Goal: Information Seeking & Learning: Find specific fact

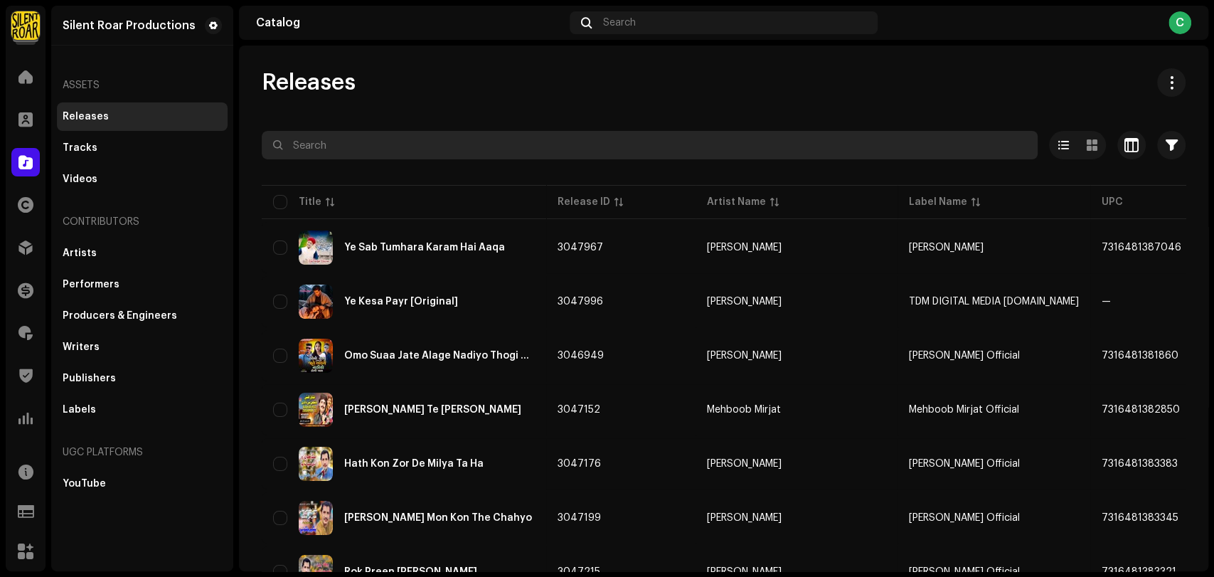
click at [373, 146] on input "text" at bounding box center [650, 145] width 776 height 28
paste input "Soul Light Awakening"
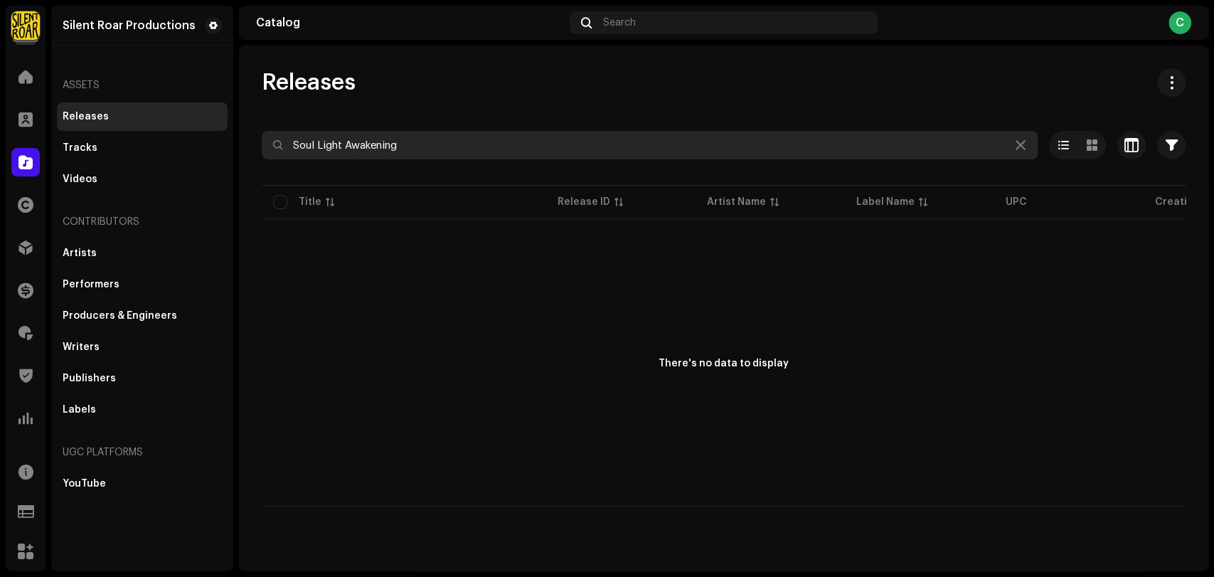
drag, startPoint x: 417, startPoint y: 144, endPoint x: 127, endPoint y: 124, distance: 290.9
click at [127, 124] on div "Silent Roar Productions Home Clients Catalog Rights Distribution Finance Royalt…" at bounding box center [607, 288] width 1214 height 577
paste input "DR Production"
click at [294, 144] on input "DR Production" at bounding box center [650, 145] width 776 height 28
drag, startPoint x: 385, startPoint y: 149, endPoint x: 119, endPoint y: 114, distance: 268.2
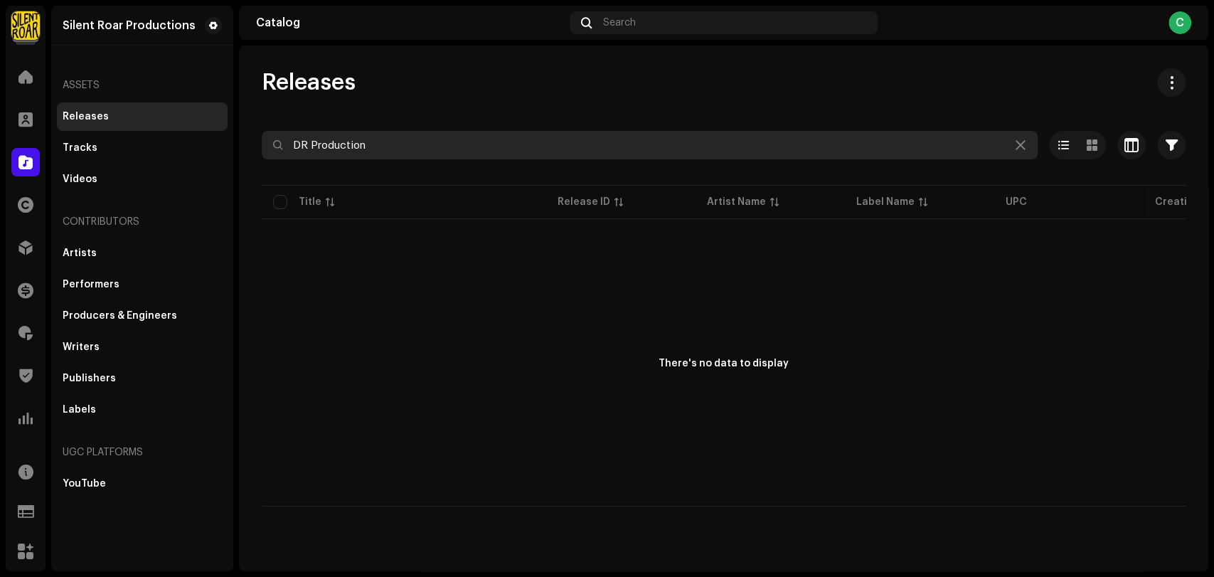
click at [119, 114] on div "Silent Roar Productions Home Clients Catalog Rights Distribution Finance Royalt…" at bounding box center [607, 288] width 1214 height 577
paste input "[PERSON_NAME]"
drag, startPoint x: 410, startPoint y: 146, endPoint x: 85, endPoint y: 109, distance: 326.4
click at [85, 109] on div "Silent Roar Productions Home Clients Catalog Rights Distribution Finance Royalt…" at bounding box center [607, 288] width 1214 height 577
paste input "lama Muddassir Ul Qadri"
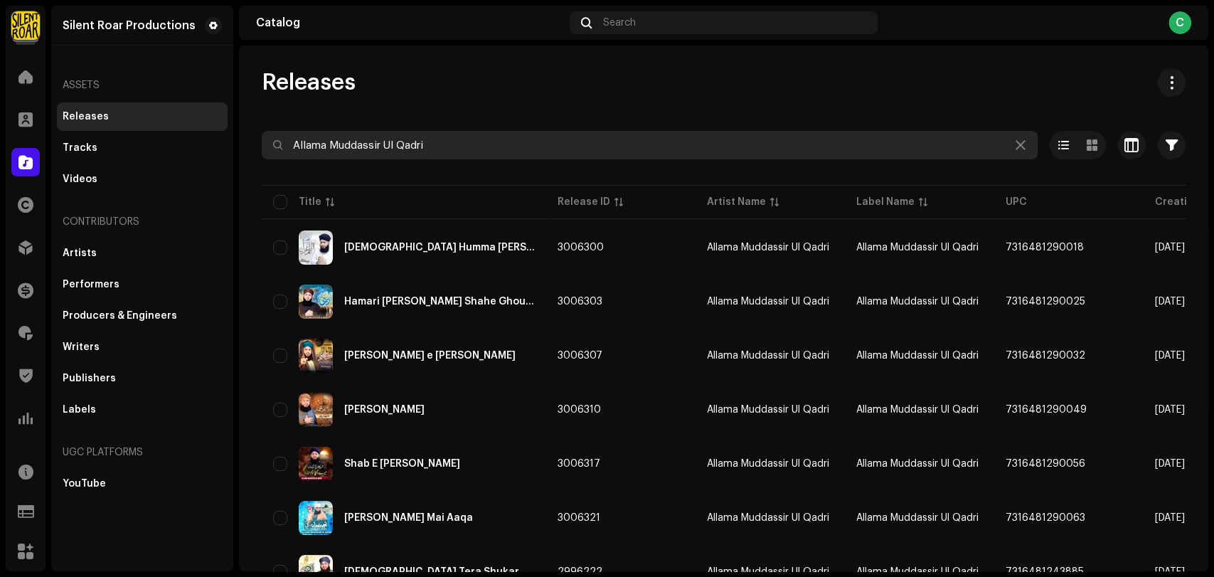
drag, startPoint x: 437, startPoint y: 148, endPoint x: 127, endPoint y: 112, distance: 312.2
click at [127, 112] on div "Silent Roar Productions Home Clients Catalog Rights Distribution Finance Royalt…" at bounding box center [607, 288] width 1214 height 577
paste input "NR Records"
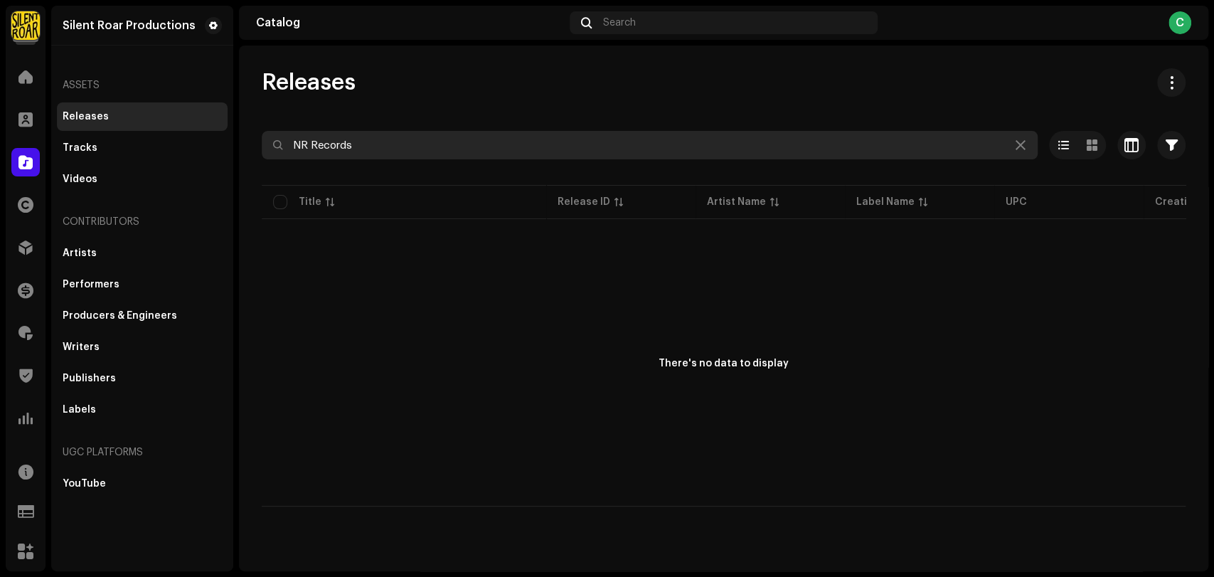
drag, startPoint x: 360, startPoint y: 138, endPoint x: 95, endPoint y: 130, distance: 265.4
click at [94, 131] on div "Silent Roar Productions Home Clients Catalog Rights Distribution Finance Royalt…" at bounding box center [607, 288] width 1214 height 577
paste input "TV Record'"
drag, startPoint x: 393, startPoint y: 154, endPoint x: 134, endPoint y: 137, distance: 260.1
click at [134, 137] on div "Silent Roar Productions Home Clients Catalog Rights Distribution Finance Royalt…" at bounding box center [607, 288] width 1214 height 577
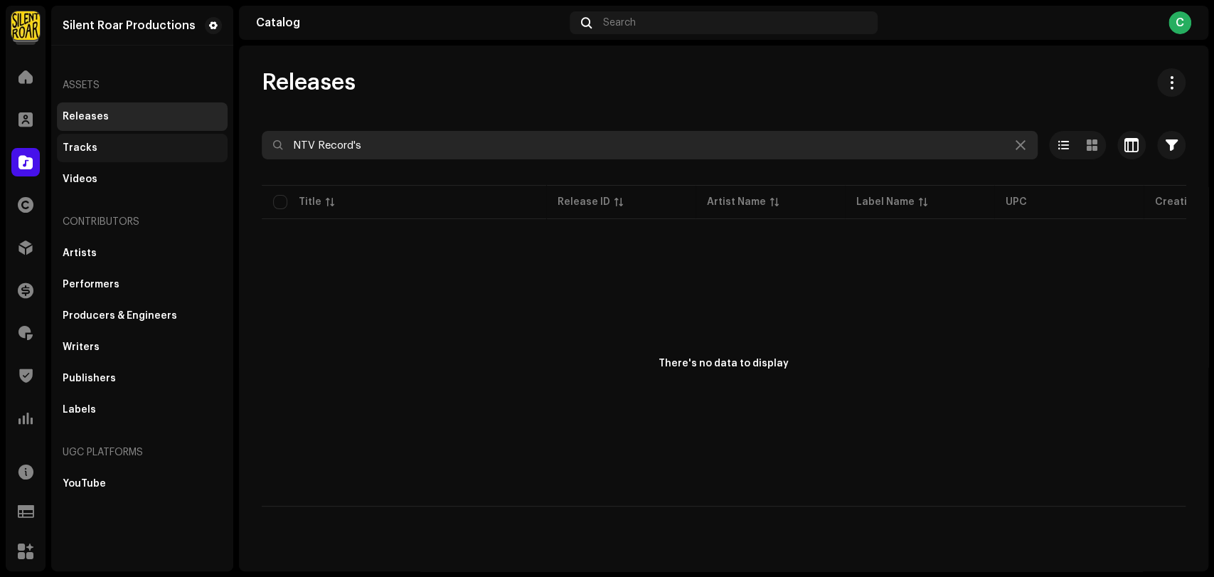
paste input "Sinoxis Music Group"
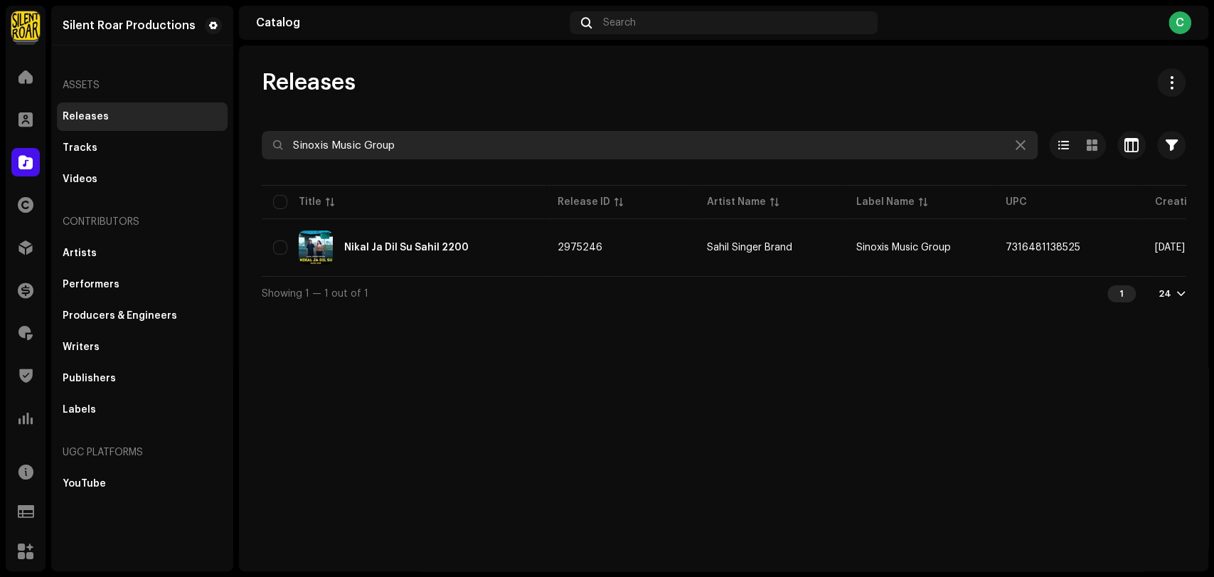
drag, startPoint x: 420, startPoint y: 144, endPoint x: 0, endPoint y: 100, distance: 421.9
click at [21, 107] on div "Silent Roar Productions Home Clients Catalog Rights Distribution Finance Royalt…" at bounding box center [607, 288] width 1214 height 577
paste input "DR Production"
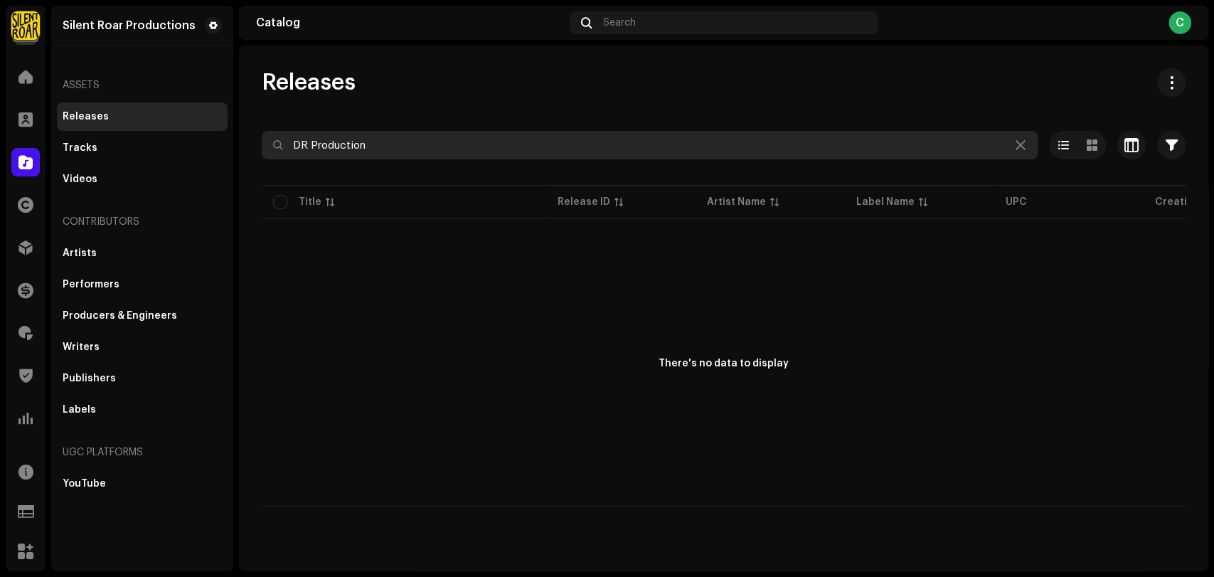
drag, startPoint x: 285, startPoint y: 139, endPoint x: 116, endPoint y: 129, distance: 169.6
click at [161, 129] on div "Silent Roar Productions Home Clients Catalog Rights Distribution Finance Royalt…" at bounding box center [607, 288] width 1214 height 577
paste input "QZWDW2500059"
type input "QZWDW2500059"
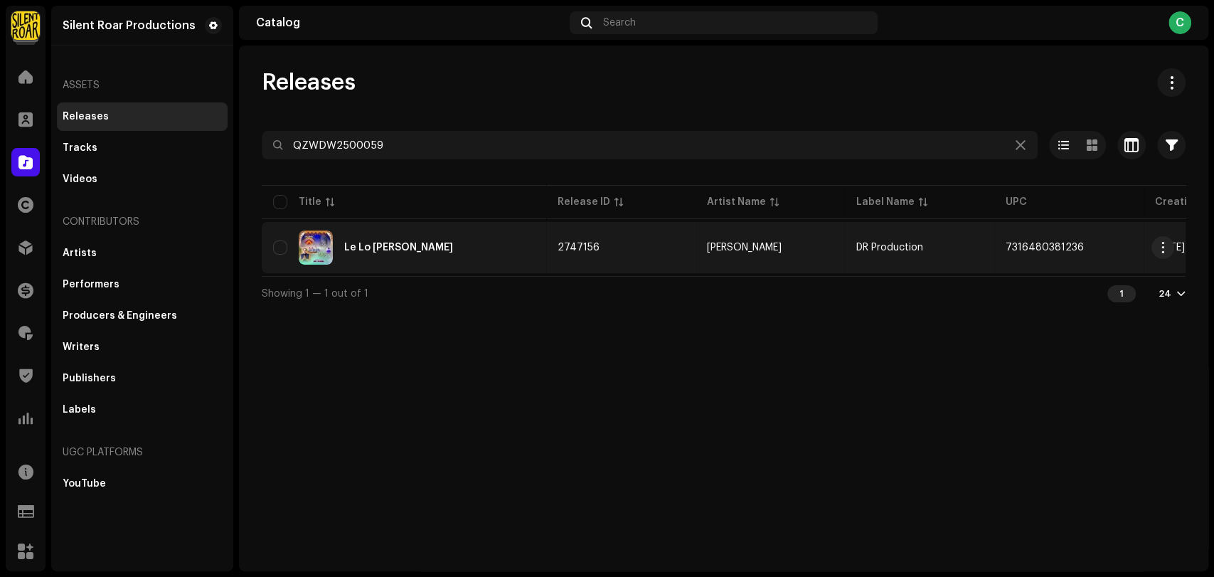
click at [378, 250] on div "Le Lo [PERSON_NAME]" at bounding box center [398, 247] width 109 height 10
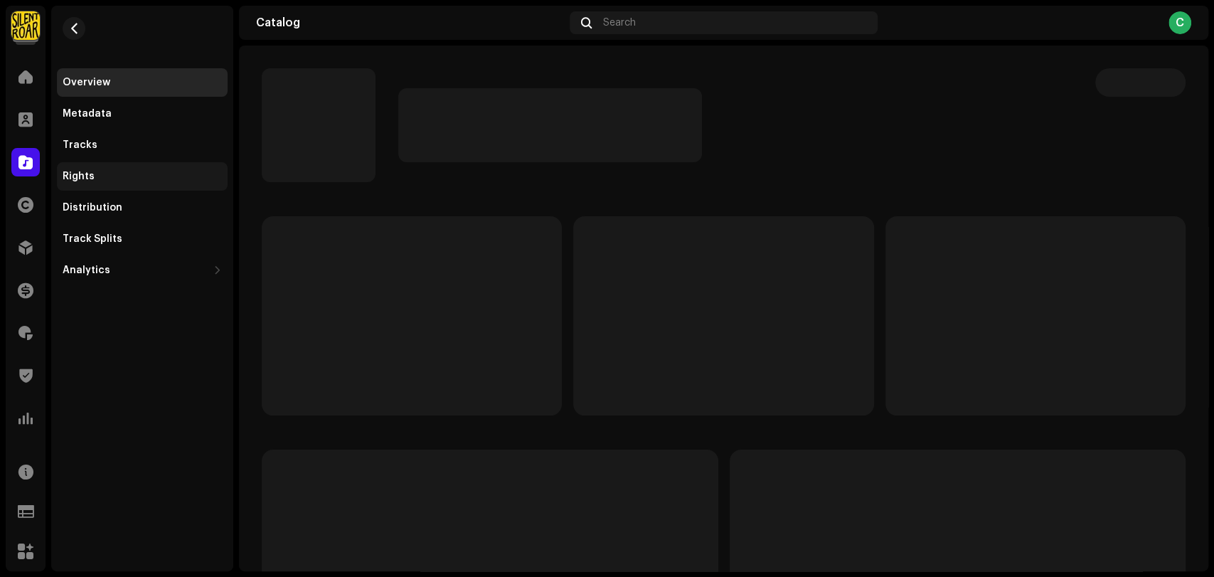
click at [114, 174] on div "Rights" at bounding box center [142, 176] width 159 height 11
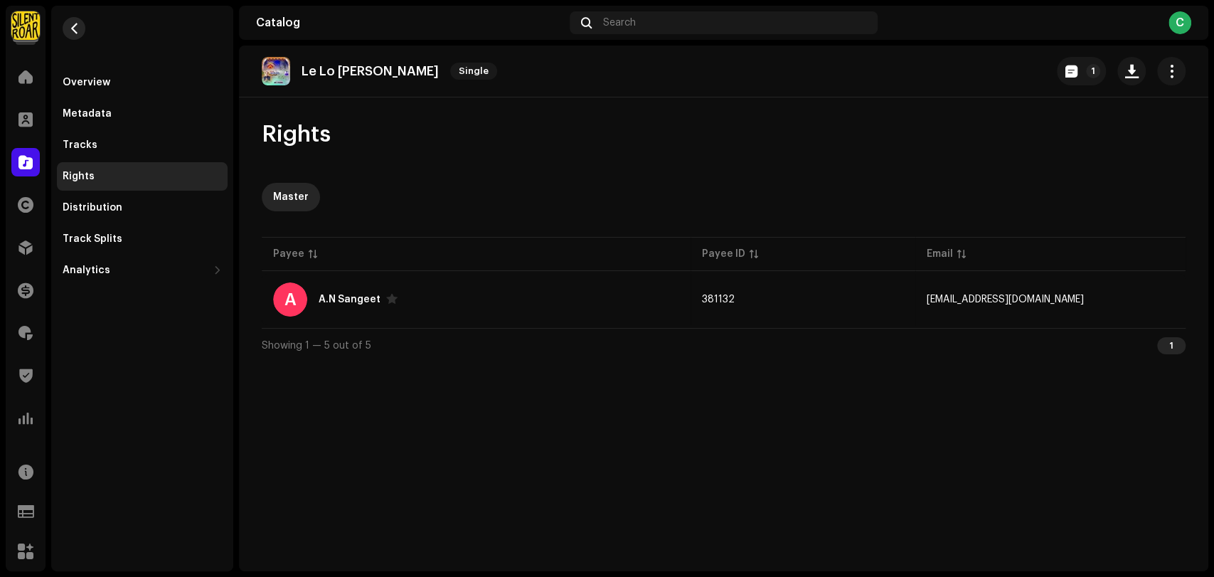
click at [66, 23] on button "button" at bounding box center [74, 28] width 23 height 23
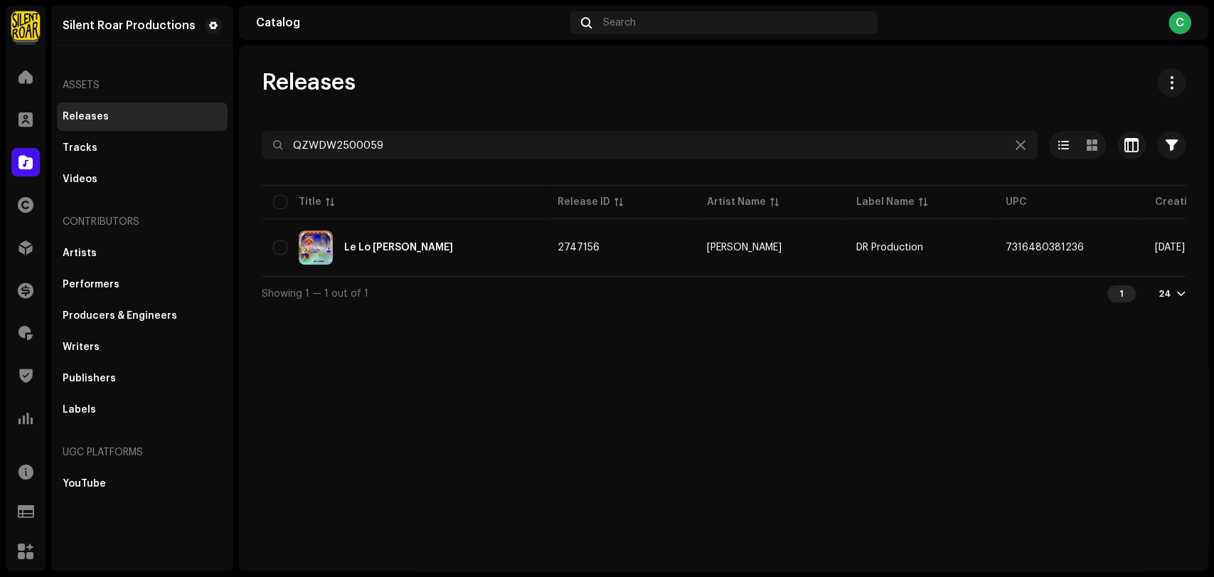
click at [641, 427] on div "Releases QZWDW2500059 Selected 0 Options Filters Distribution status Never Dist…" at bounding box center [723, 309] width 969 height 526
